Goal: Information Seeking & Learning: Learn about a topic

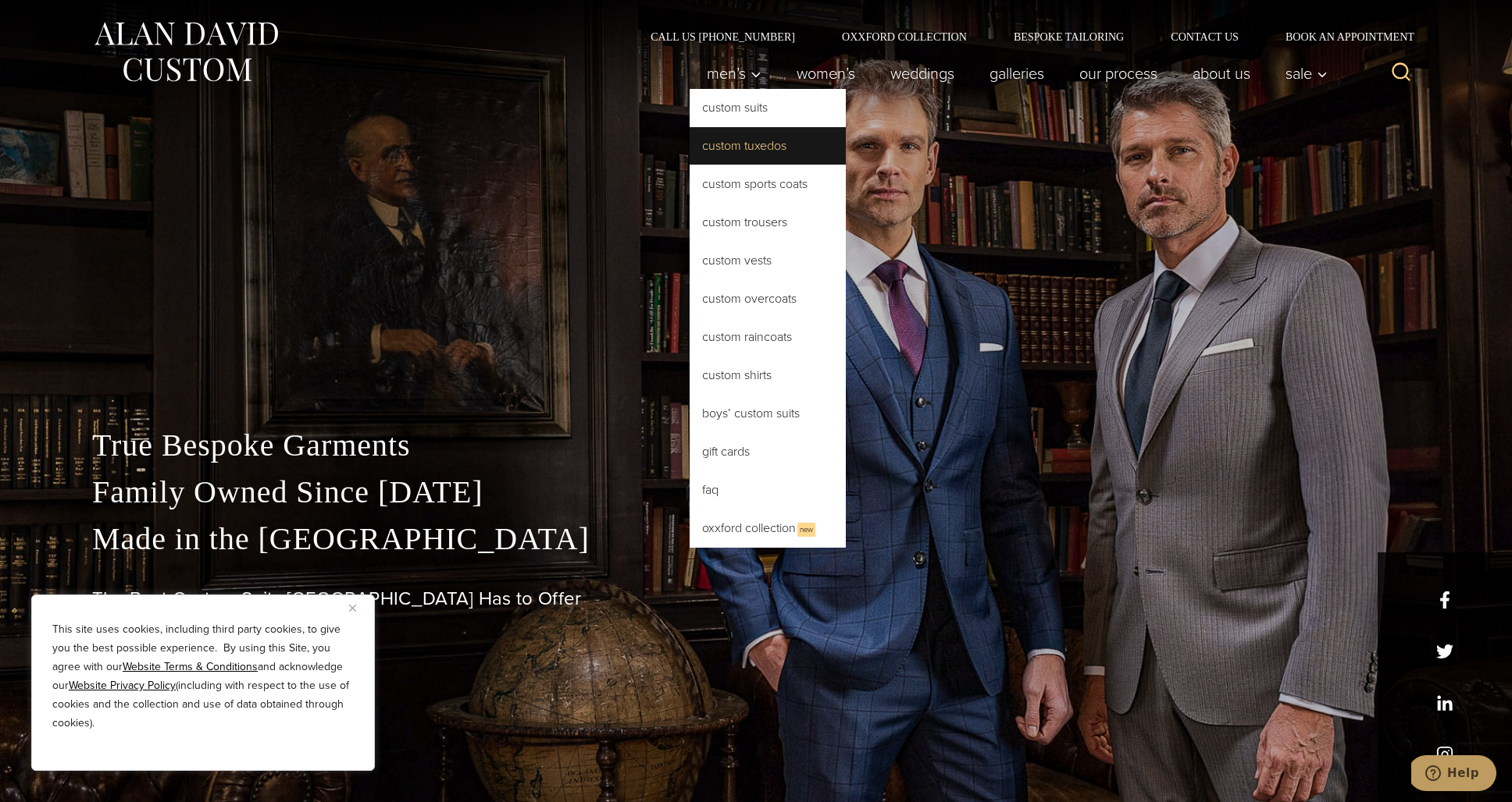
click at [726, 145] on link "Custom Tuxedos" at bounding box center [768, 146] width 156 height 38
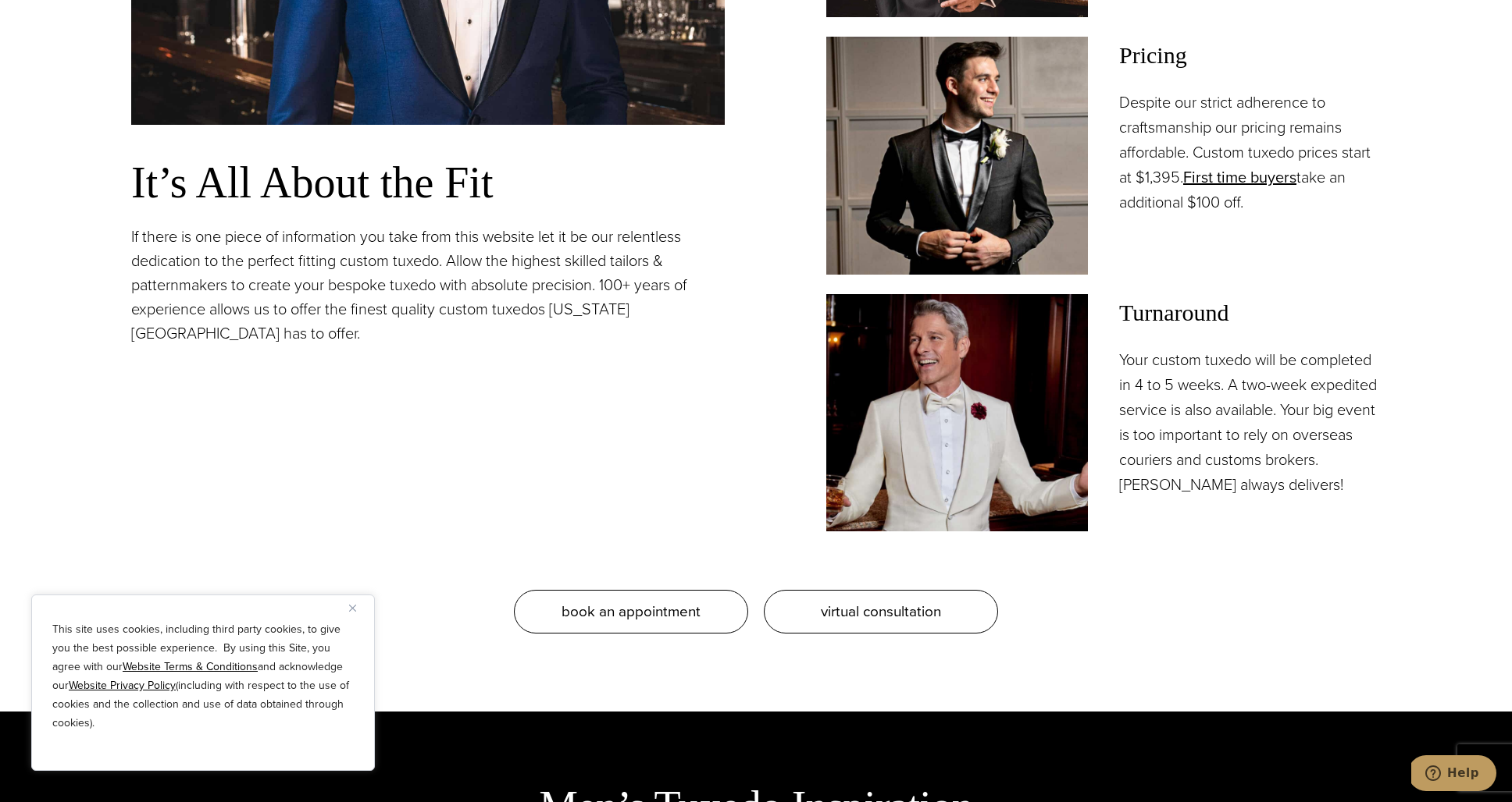
scroll to position [1592, 0]
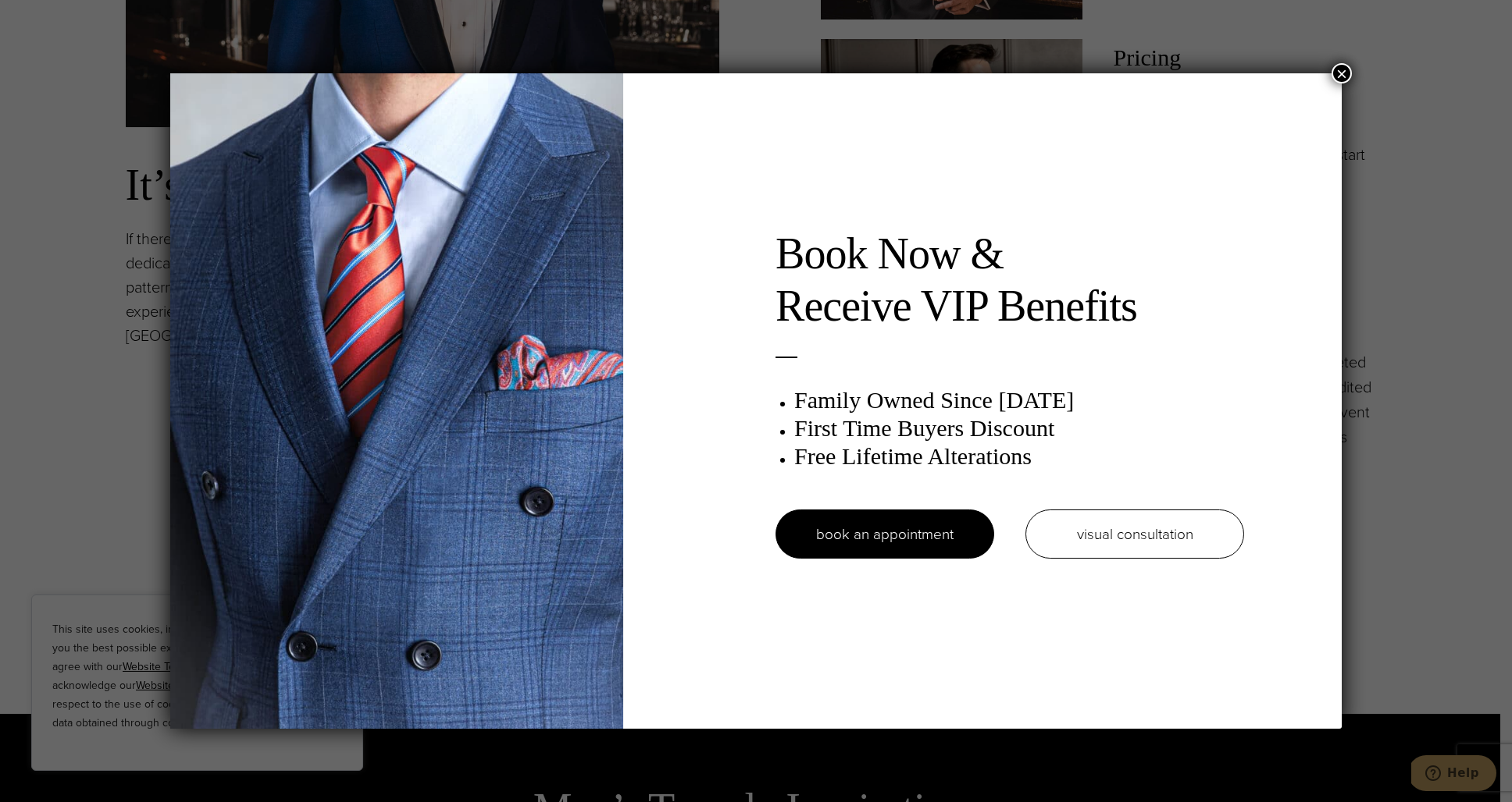
click at [1343, 68] on button "×" at bounding box center [1342, 73] width 20 height 20
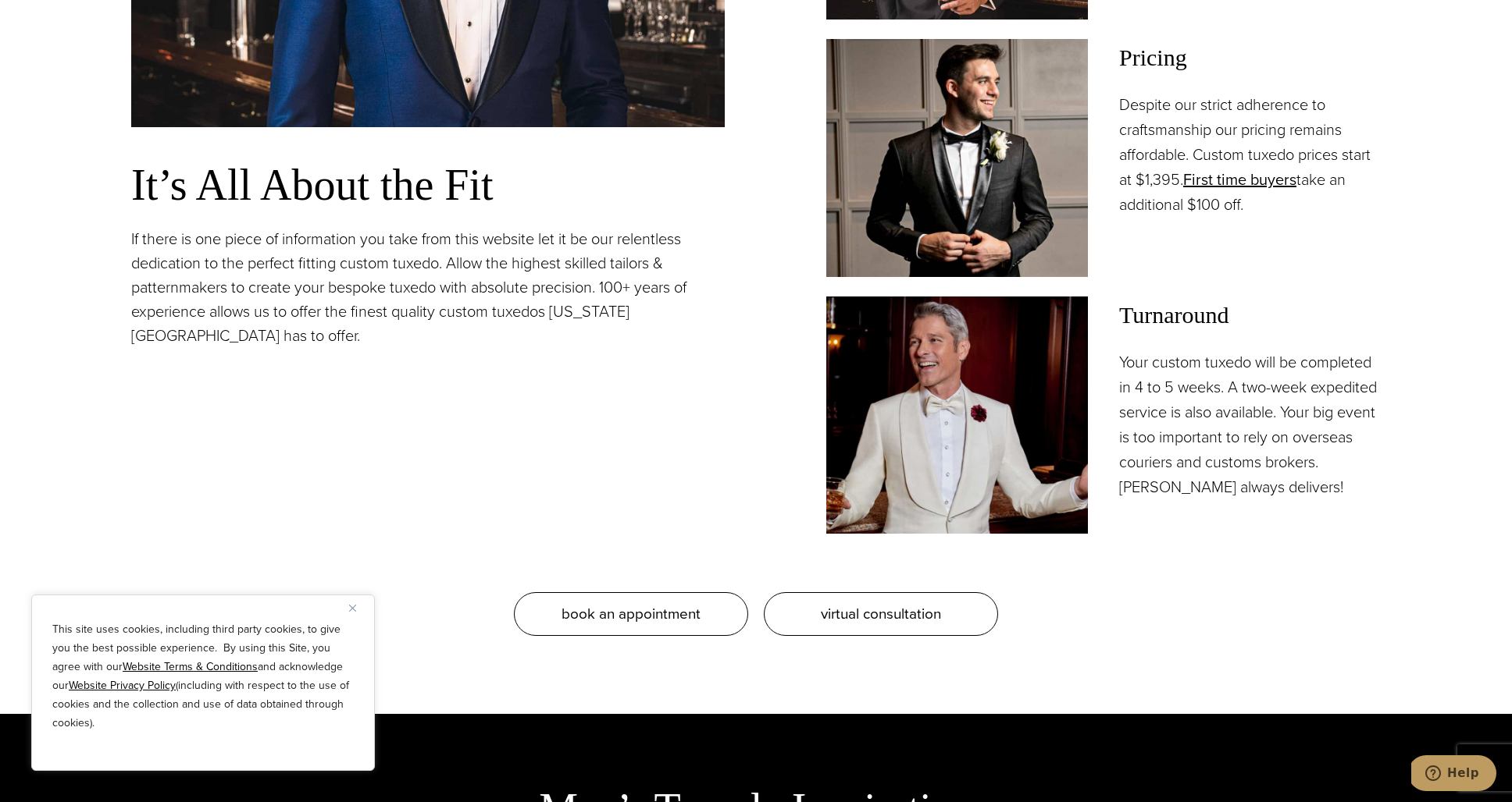
click at [978, 176] on img at bounding box center [957, 157] width 261 height 237
click at [972, 124] on img at bounding box center [957, 157] width 261 height 237
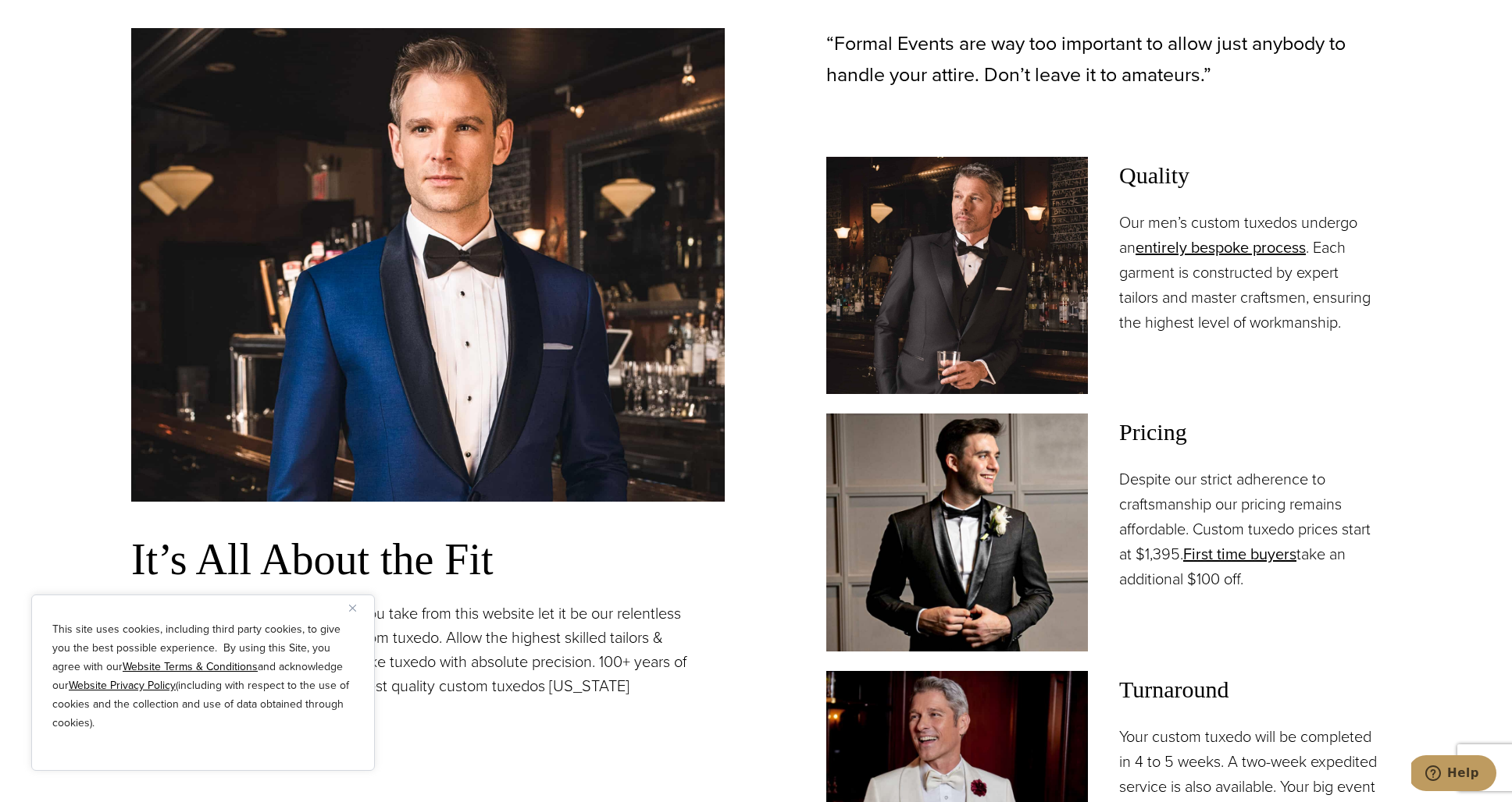
scroll to position [0, 0]
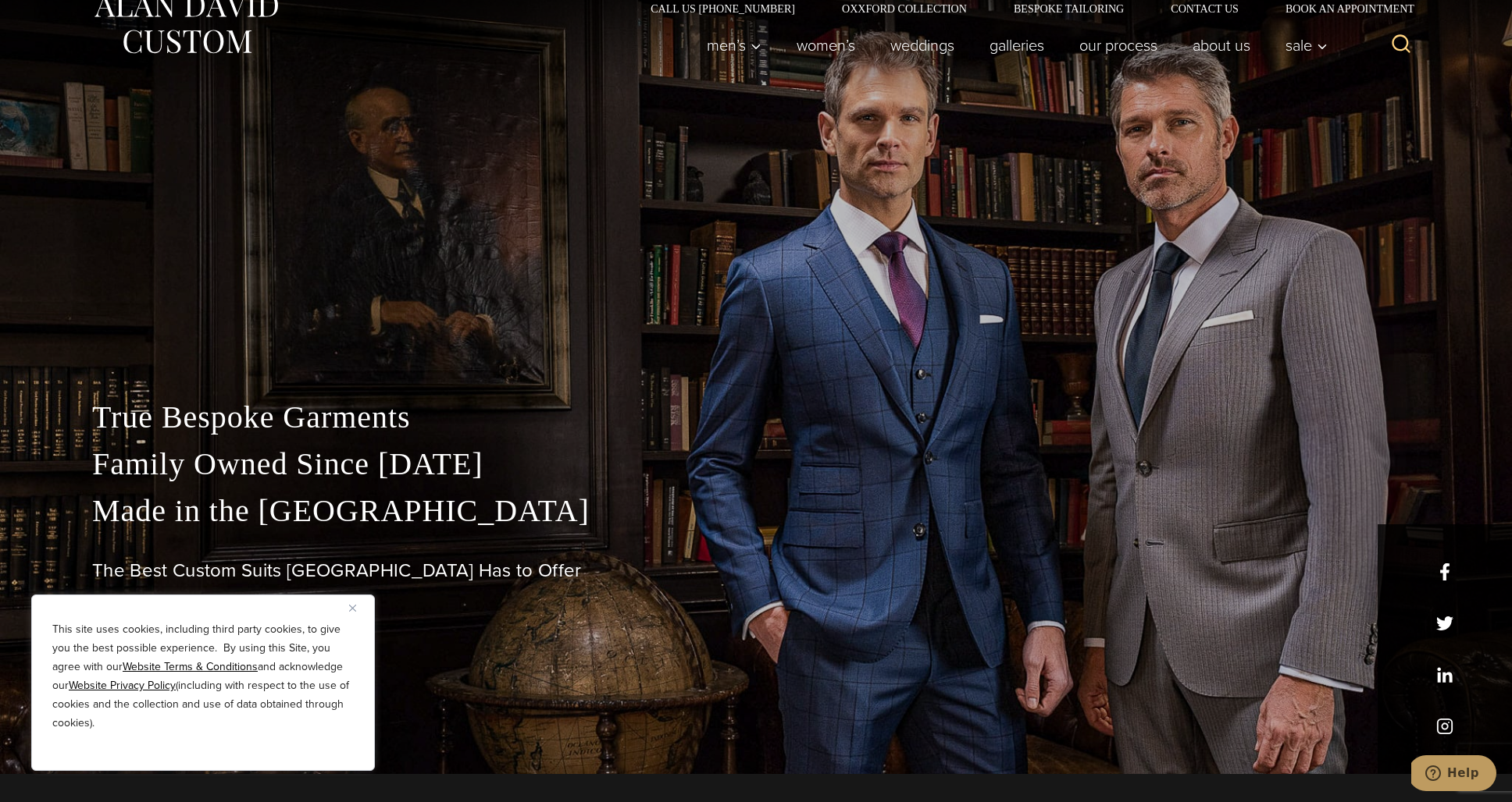
scroll to position [31, 0]
